Goal: Transaction & Acquisition: Purchase product/service

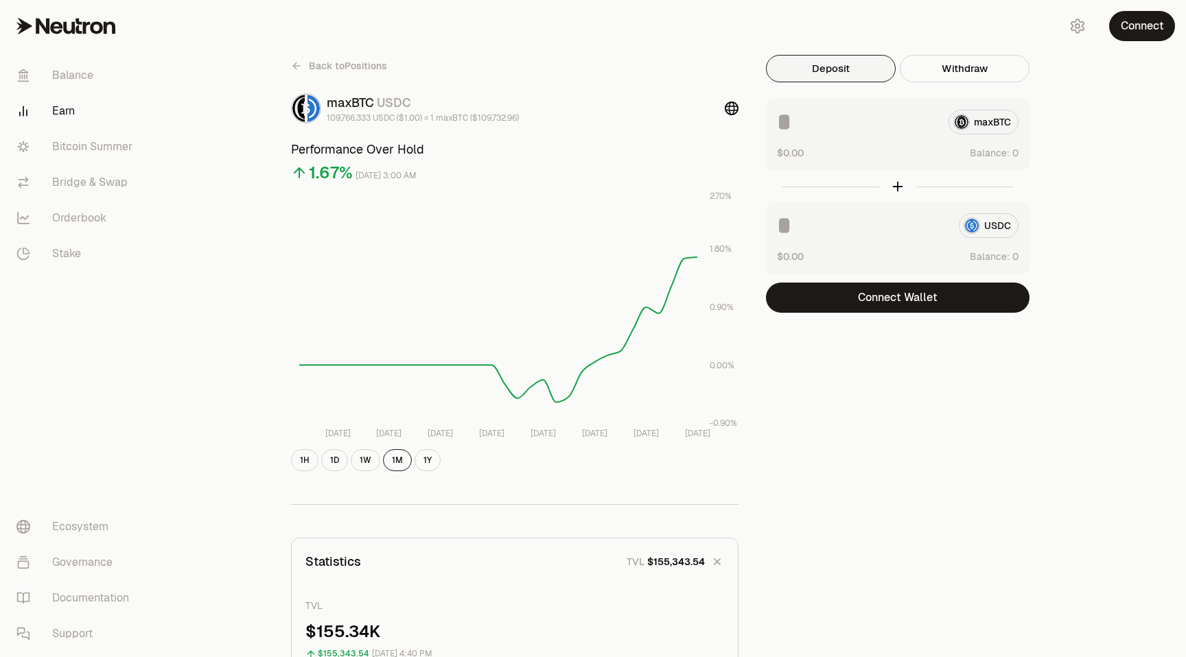
scroll to position [359, 0]
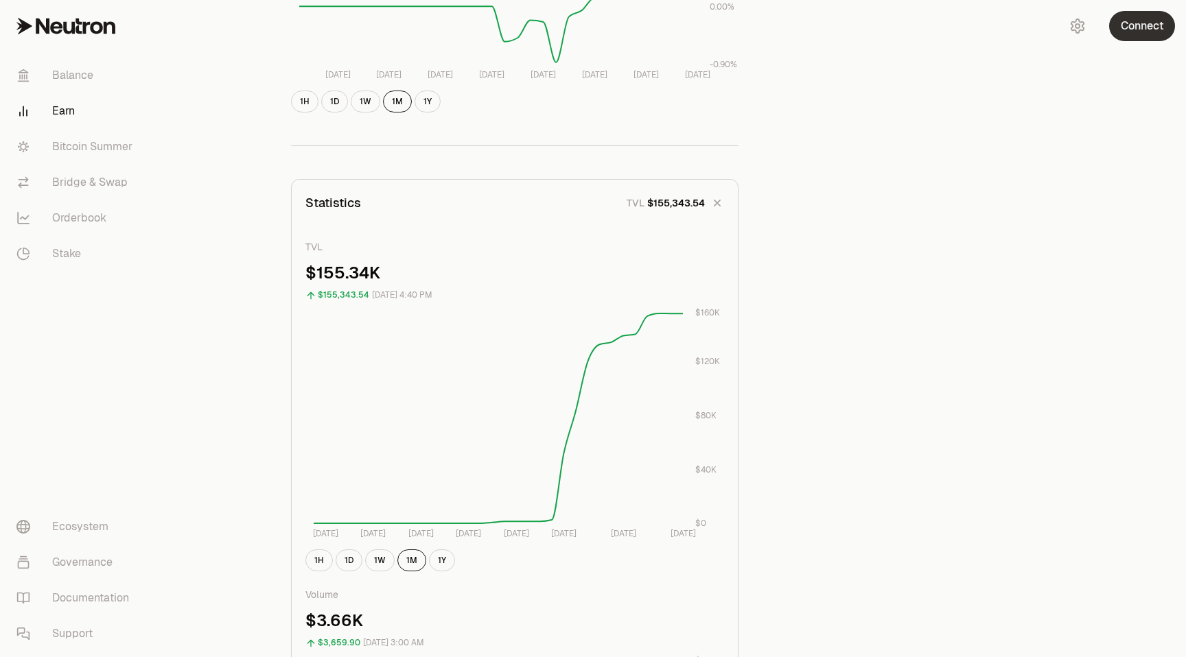
click at [1145, 21] on button "Connect" at bounding box center [1142, 26] width 66 height 30
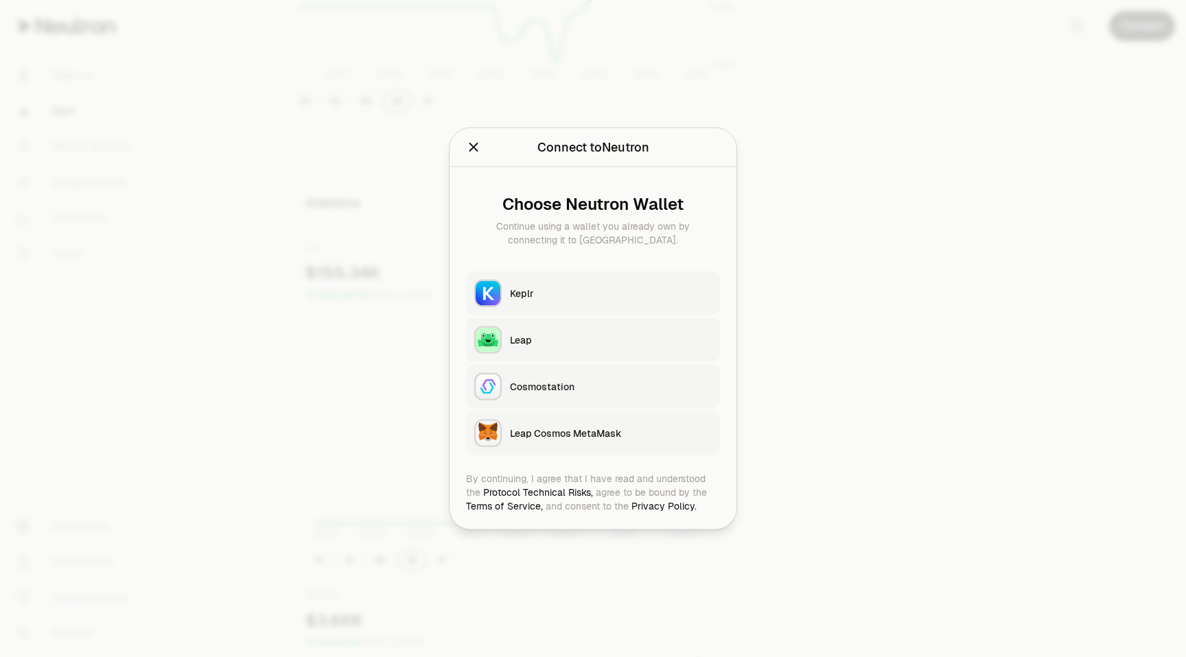
click at [542, 291] on div "Keplr" at bounding box center [611, 294] width 202 height 14
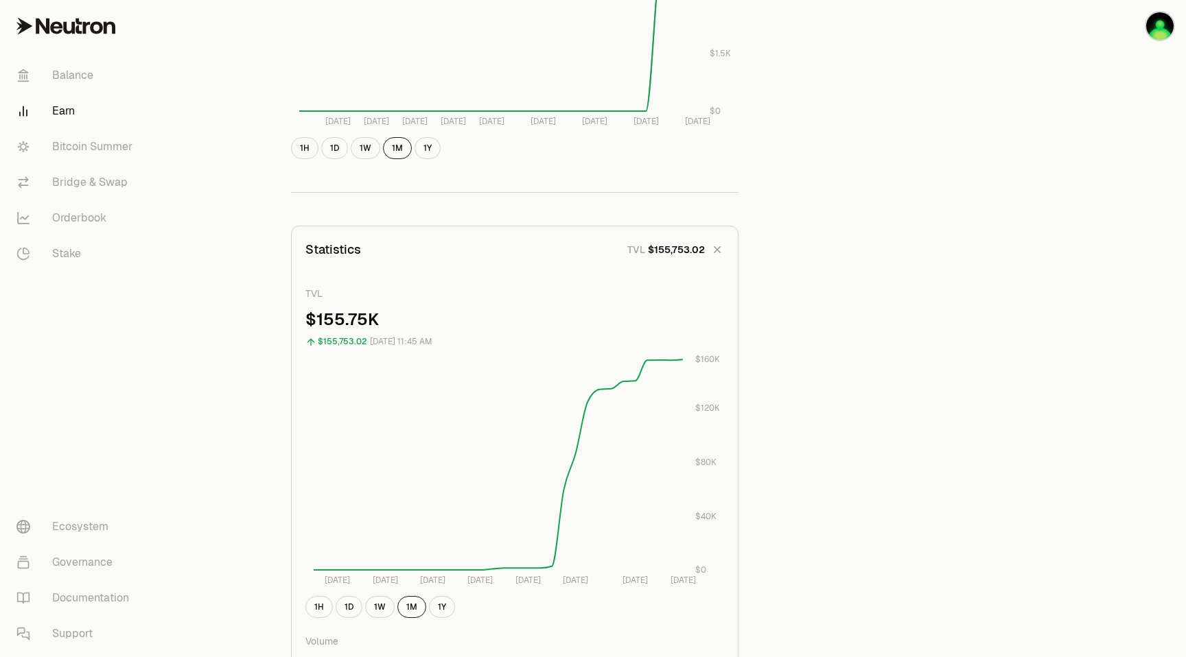
scroll to position [0, 0]
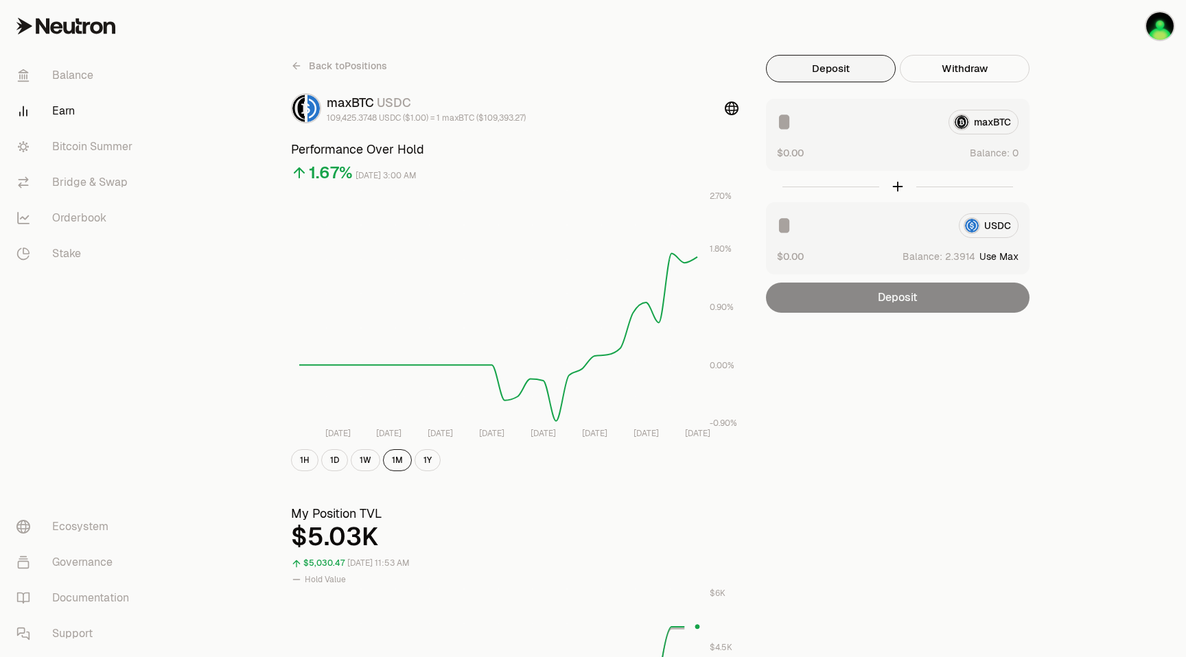
click at [325, 68] on span "Back to Positions" at bounding box center [348, 66] width 78 height 14
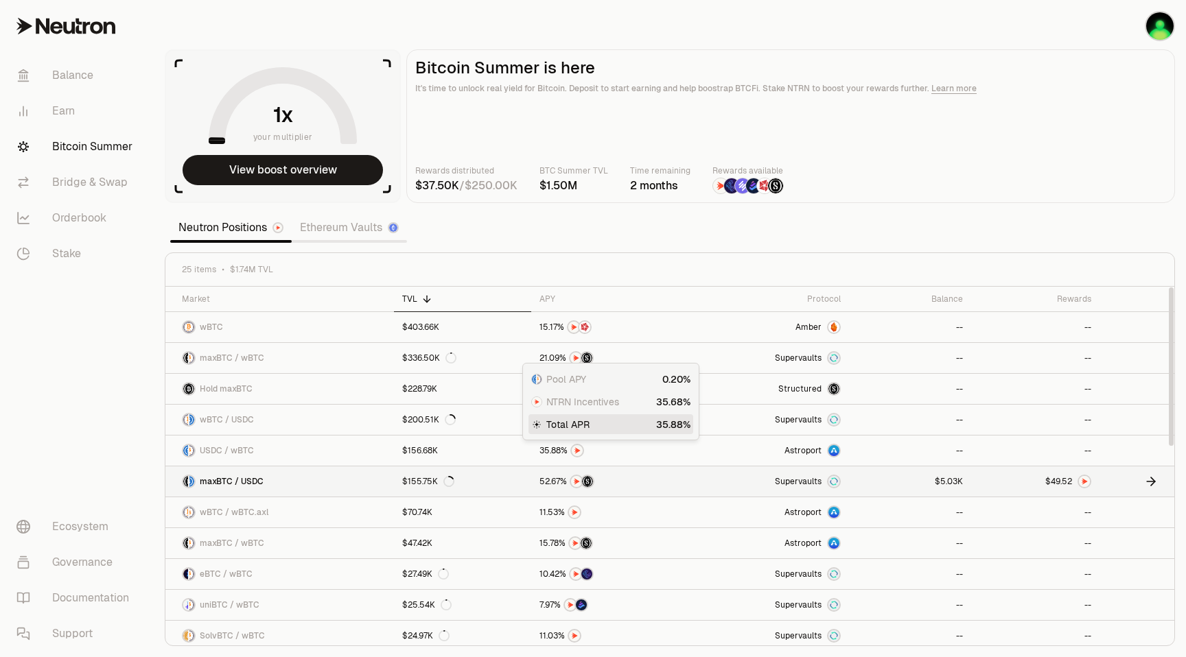
click at [883, 478] on link at bounding box center [910, 482] width 123 height 30
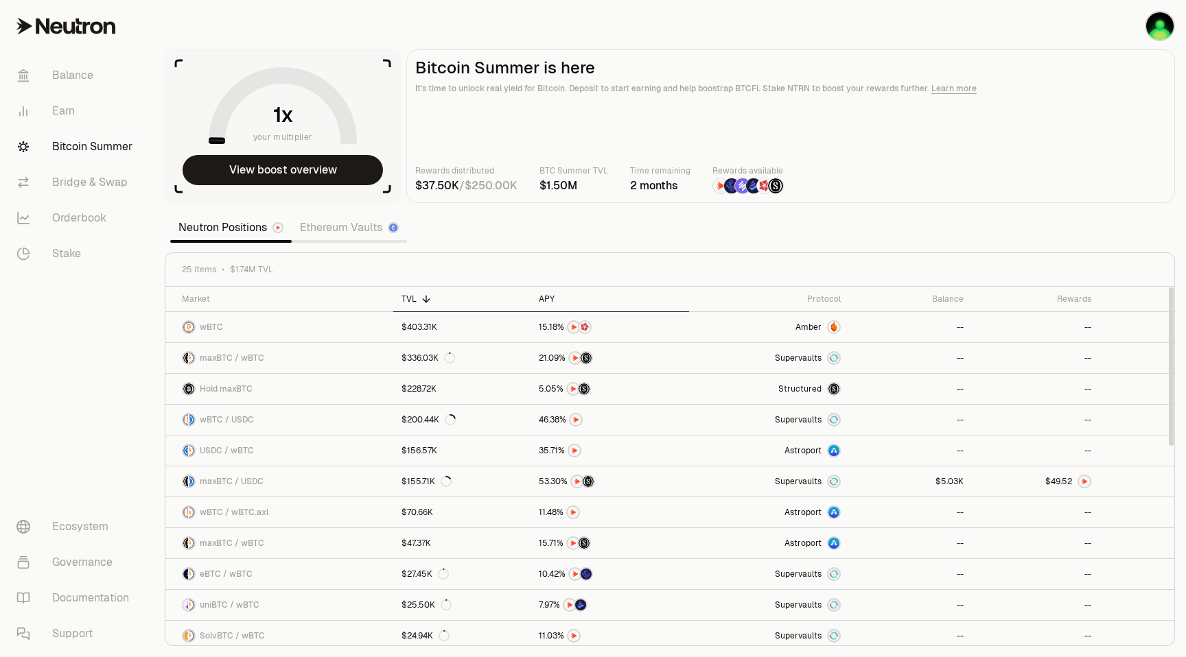
click at [548, 294] on div "APY" at bounding box center [610, 299] width 142 height 11
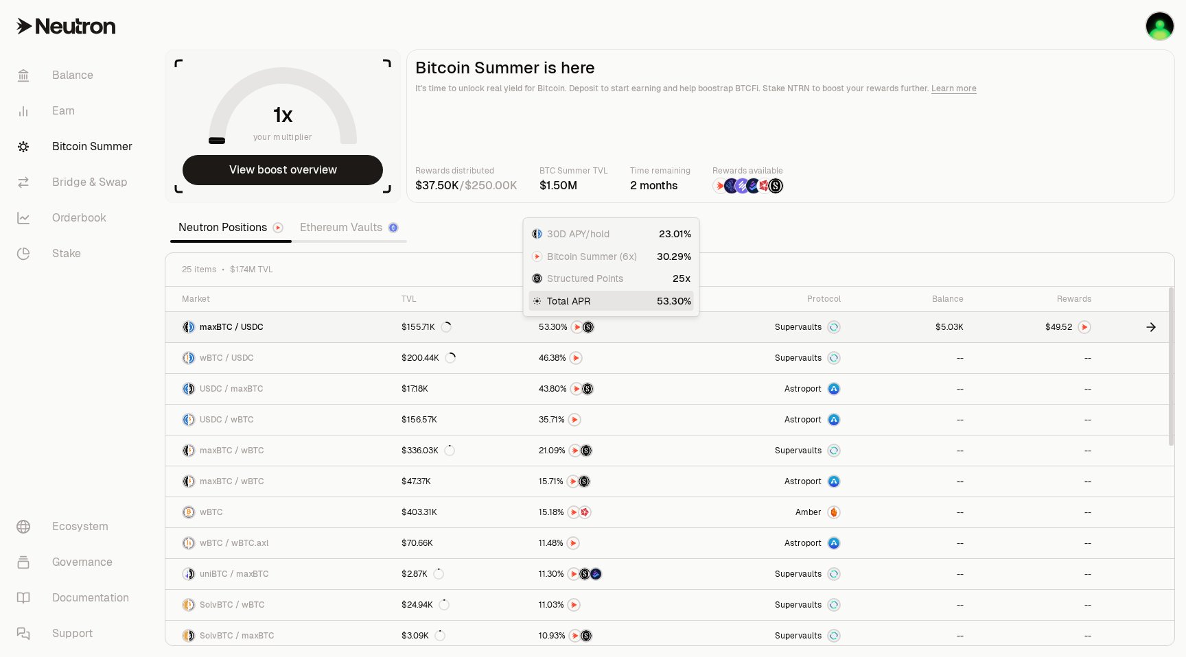
click at [598, 325] on div at bounding box center [610, 327] width 142 height 14
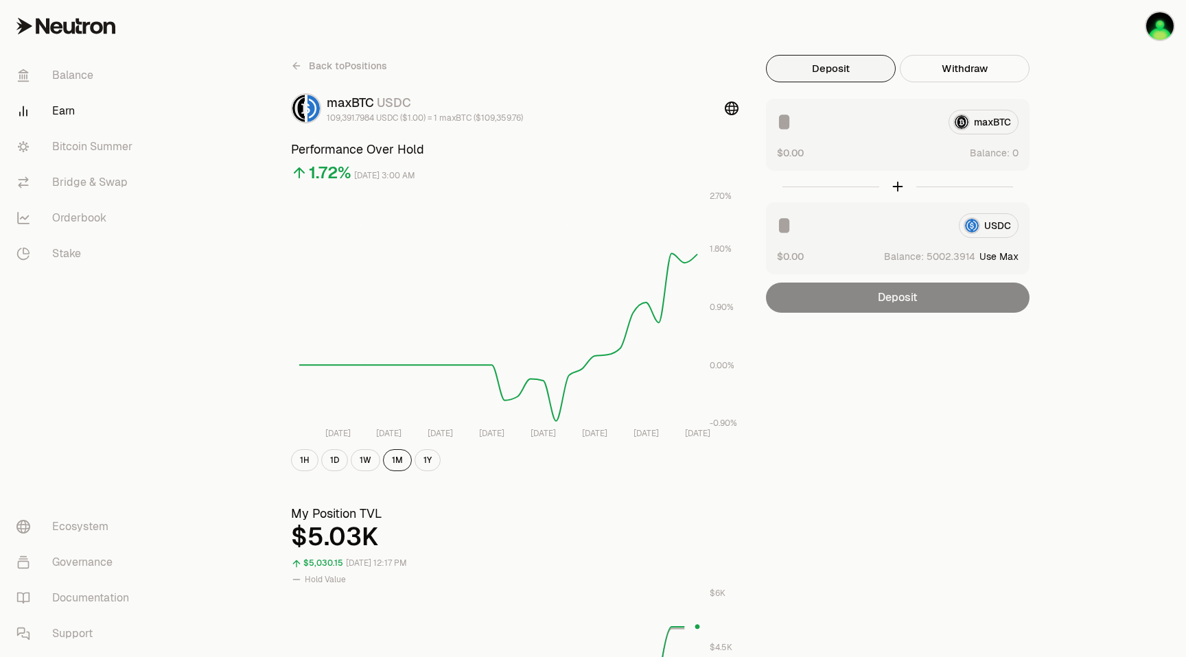
click at [1004, 257] on button "Use Max" at bounding box center [998, 257] width 39 height 14
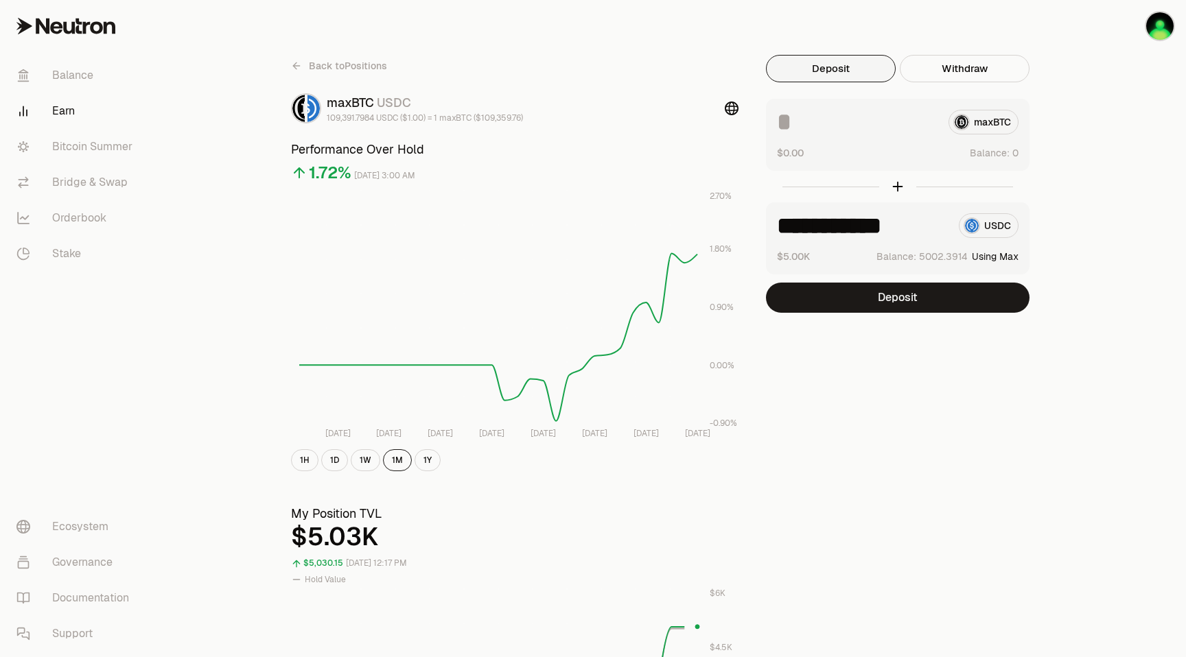
drag, startPoint x: 824, startPoint y: 225, endPoint x: 1040, endPoint y: 228, distance: 215.5
click at [1040, 228] on div "**********" at bounding box center [669, 650] width 791 height 1191
type input "****"
click at [898, 303] on button "Deposit" at bounding box center [898, 298] width 264 height 30
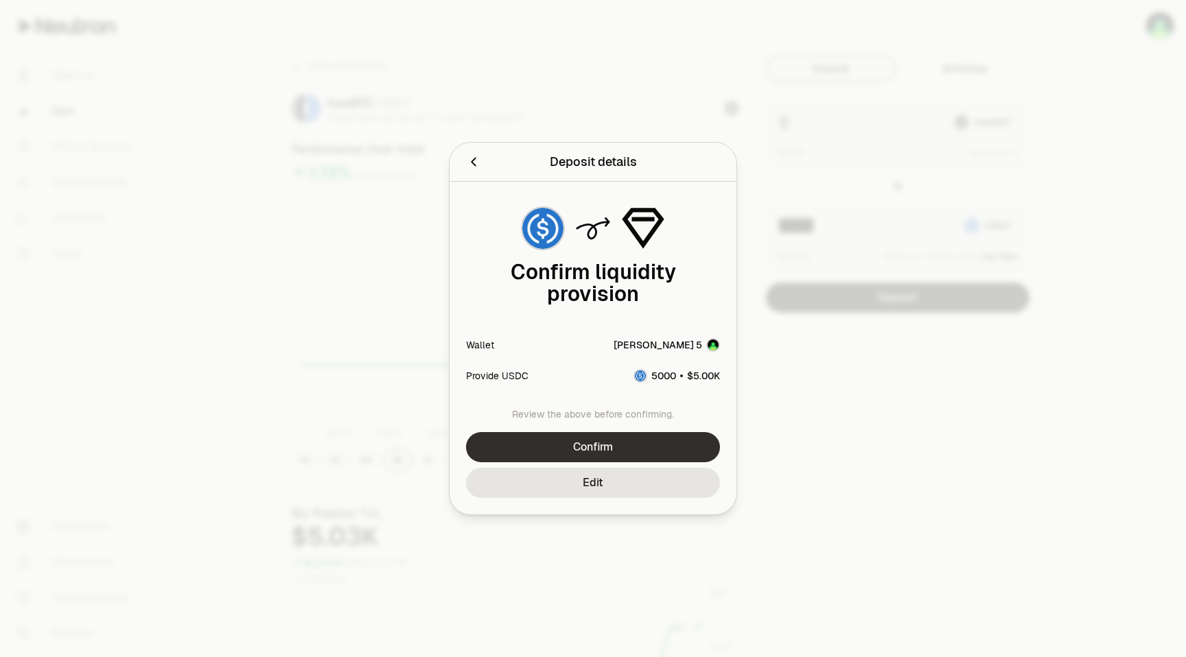
click at [585, 450] on button "Confirm" at bounding box center [593, 447] width 254 height 30
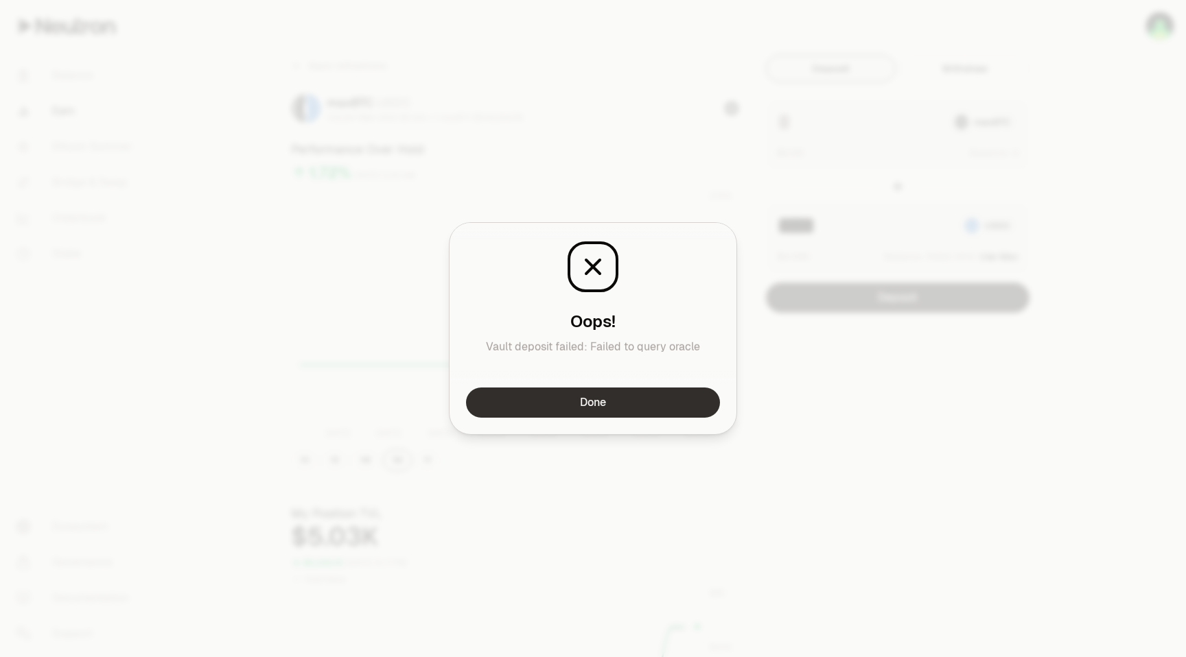
click at [602, 396] on button "Done" at bounding box center [593, 403] width 254 height 30
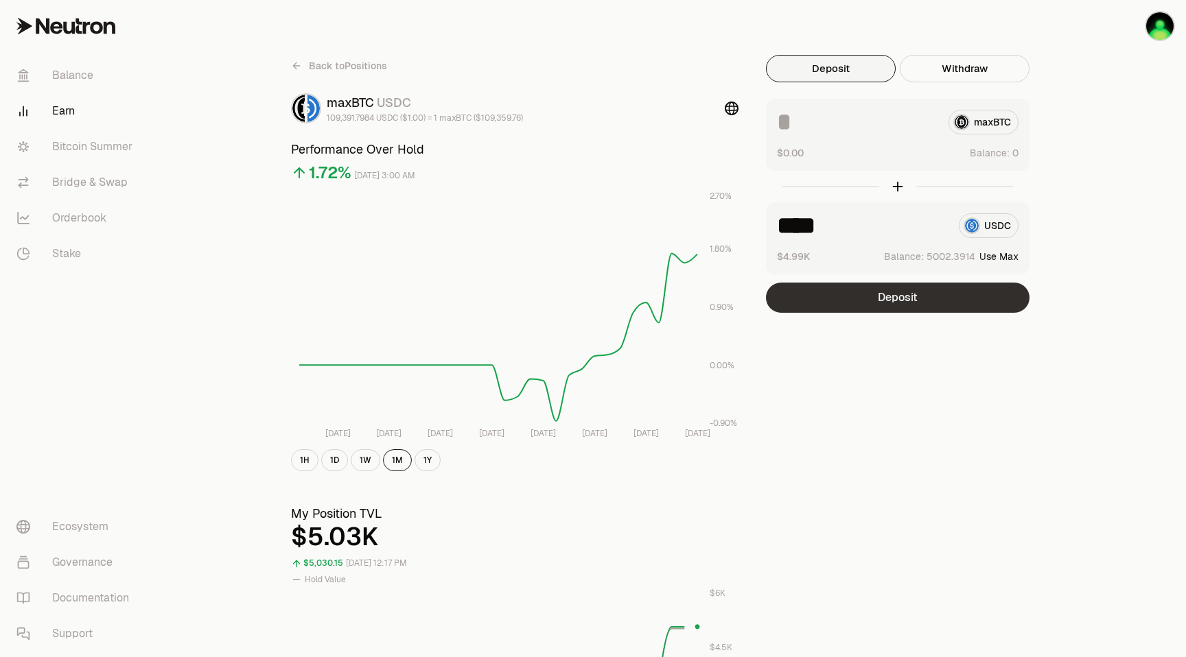
click at [909, 301] on button "Deposit" at bounding box center [898, 298] width 264 height 30
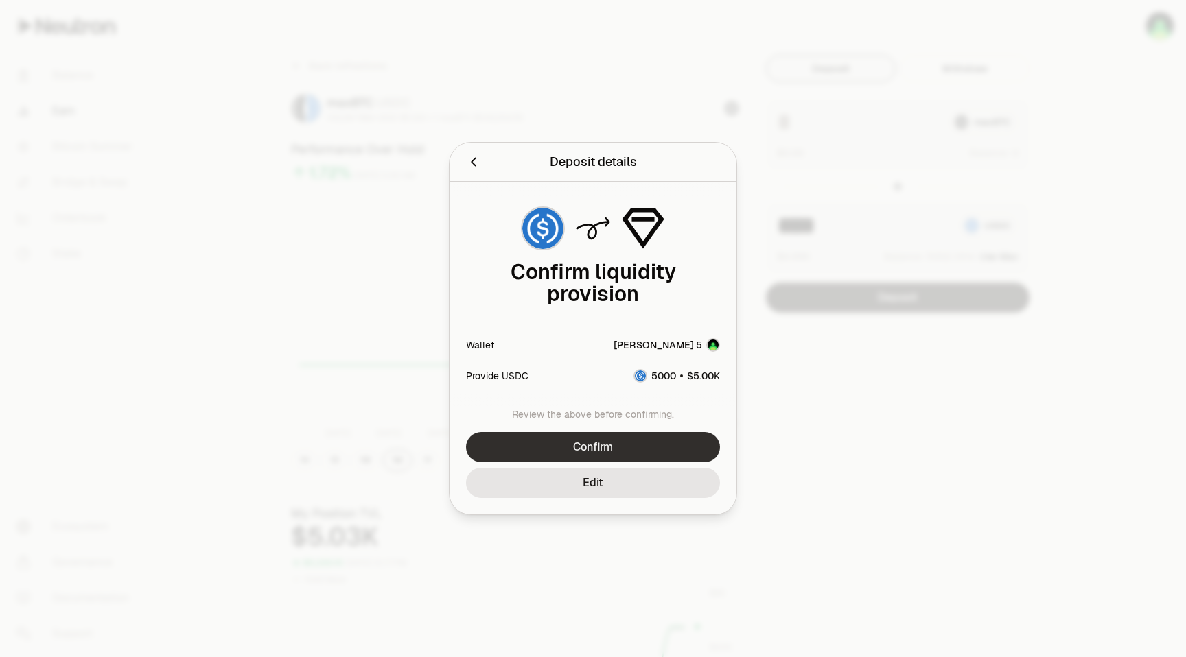
click at [575, 447] on button "Confirm" at bounding box center [593, 447] width 254 height 30
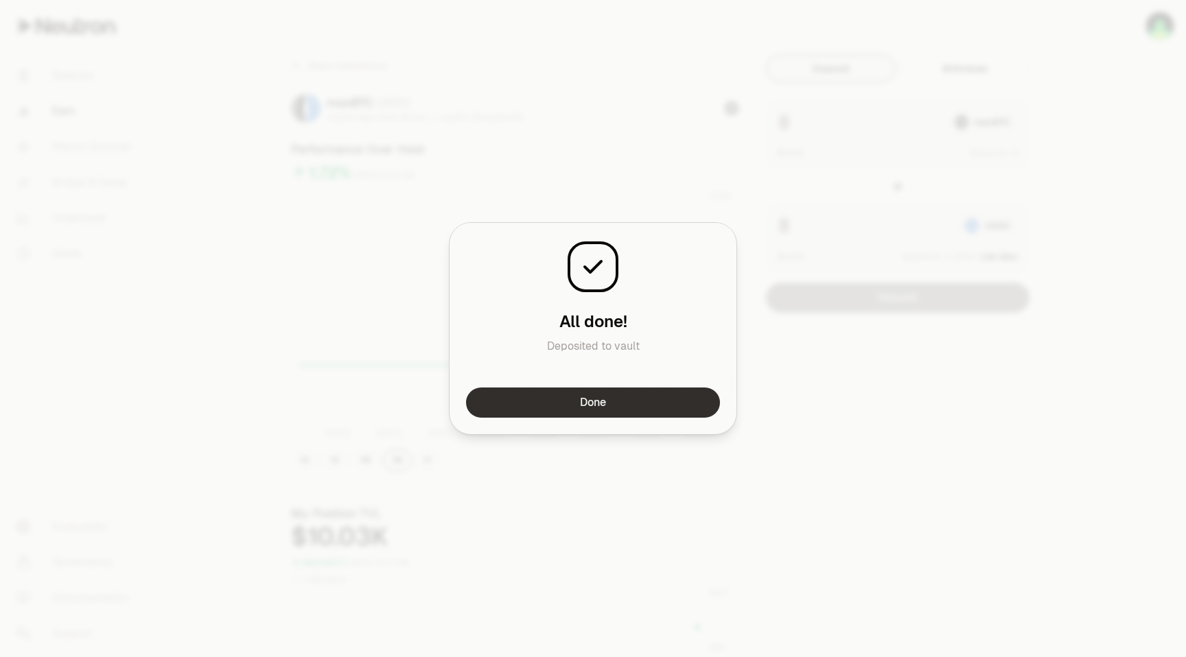
click at [573, 402] on button "Done" at bounding box center [593, 403] width 254 height 30
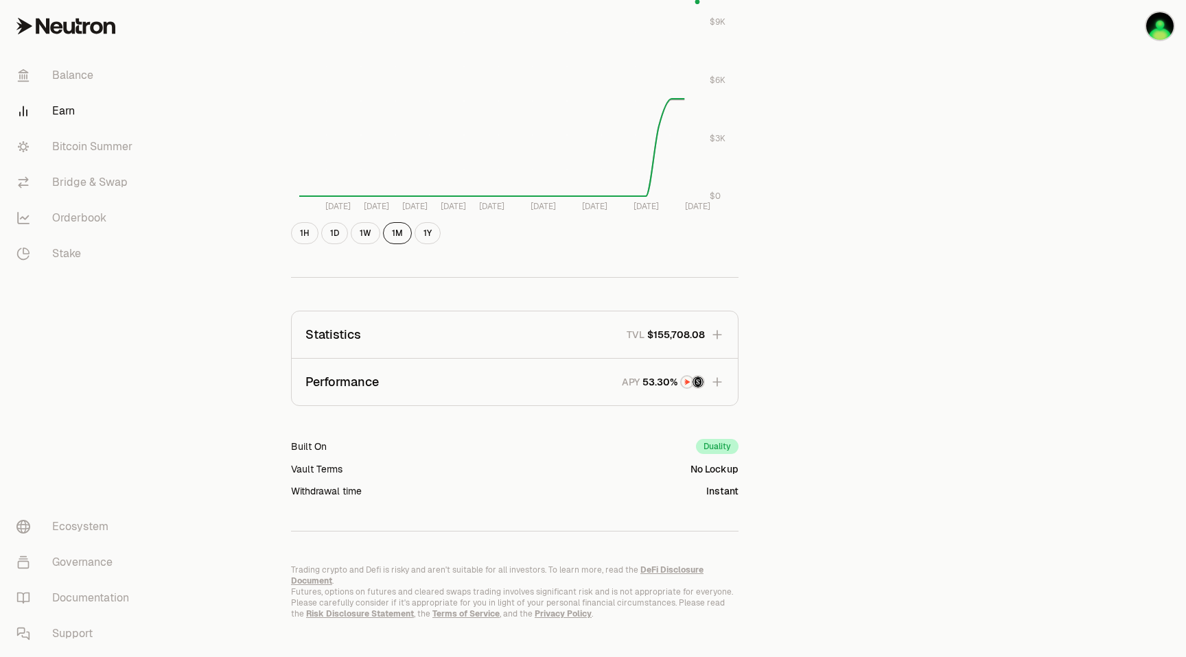
scroll to position [632, 0]
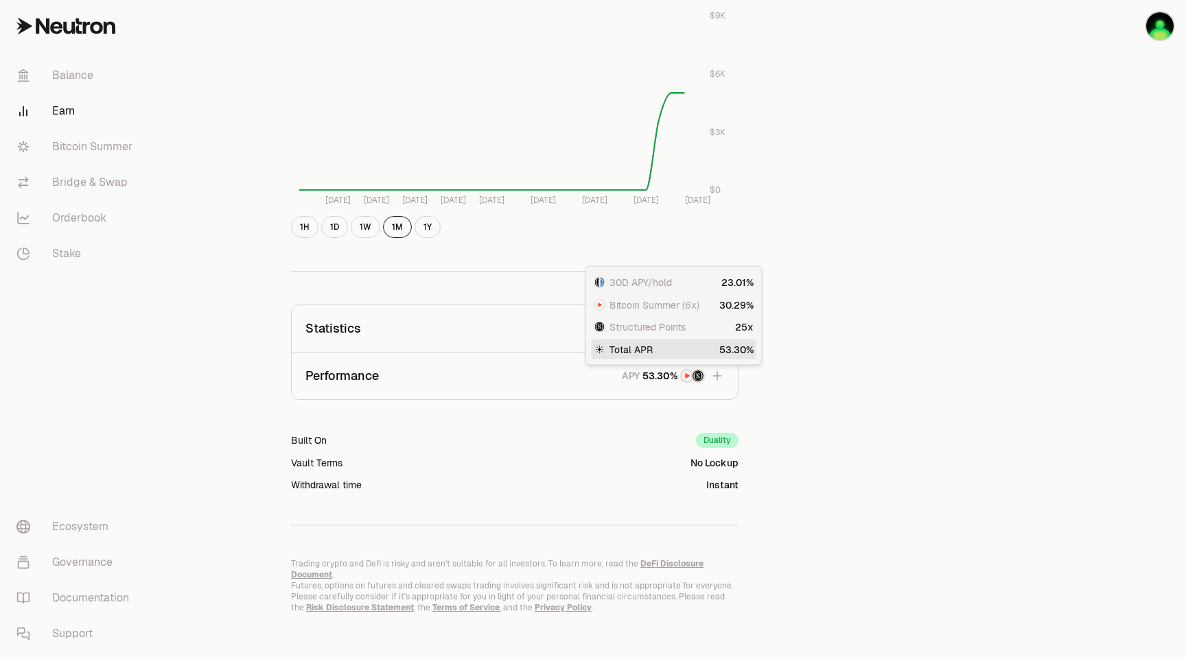
click at [718, 377] on icon "button" at bounding box center [717, 376] width 14 height 14
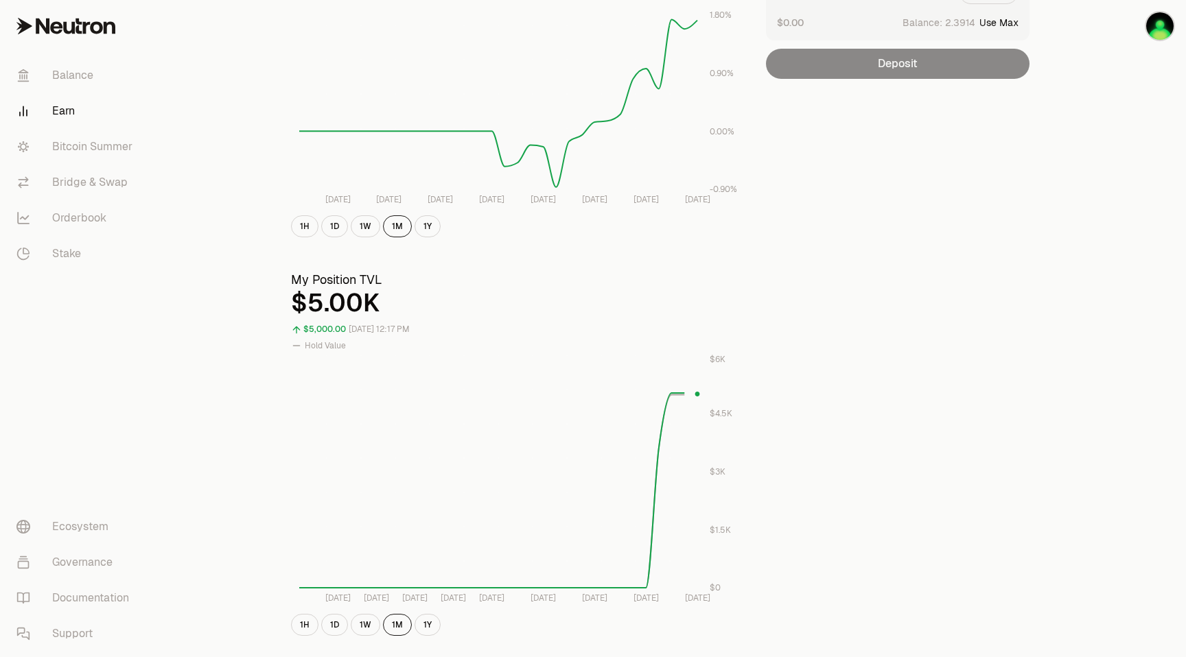
scroll to position [0, 0]
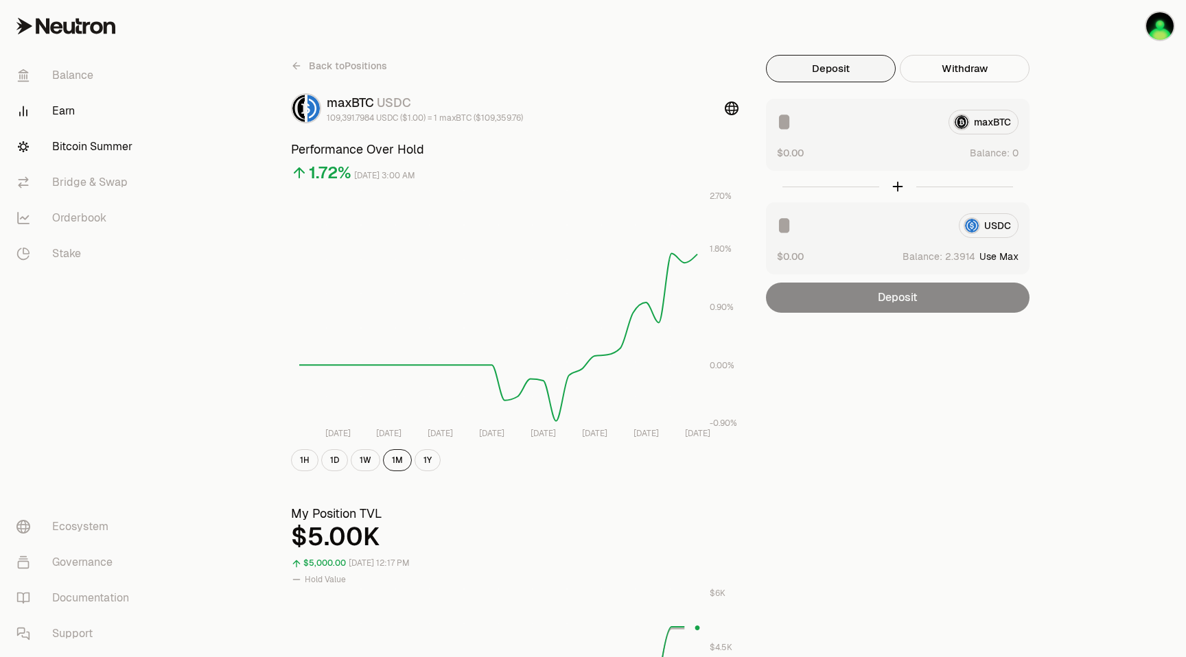
click at [71, 145] on link "Bitcoin Summer" at bounding box center [76, 147] width 143 height 36
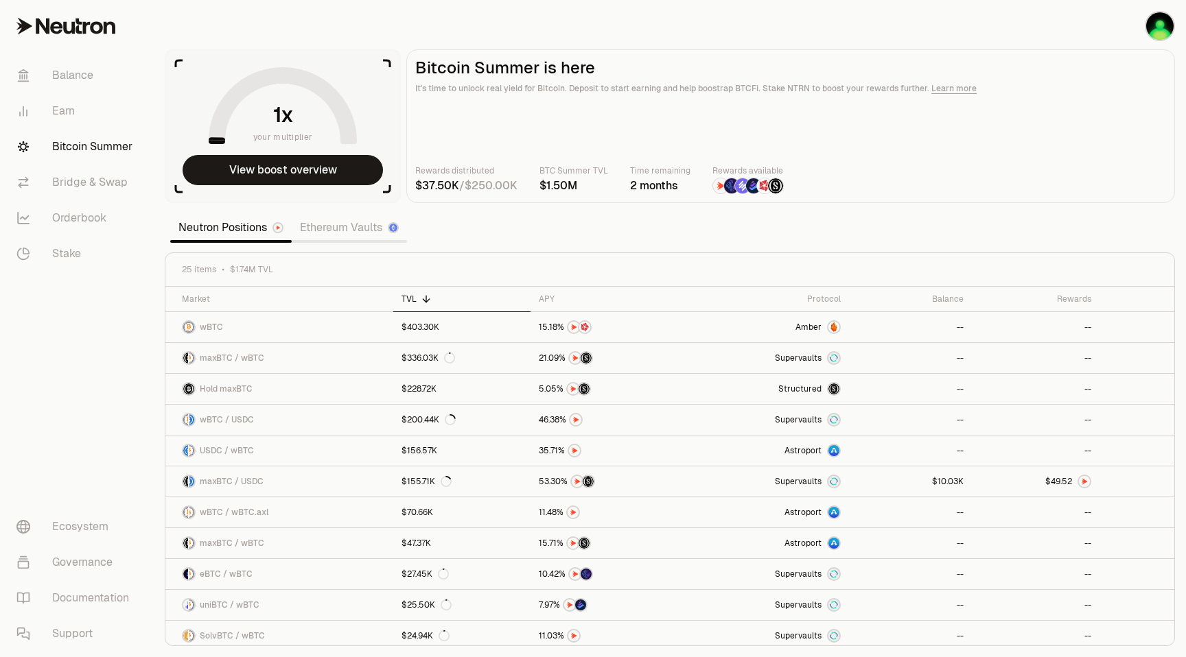
click at [956, 156] on main "Bitcoin Summer is here It's time to unlock real yield for Bitcoin. Deposit to s…" at bounding box center [790, 126] width 769 height 154
